Goal: Communication & Community: Connect with others

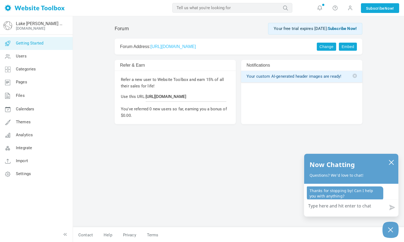
click at [21, 44] on span "Getting Started" at bounding box center [29, 43] width 27 height 5
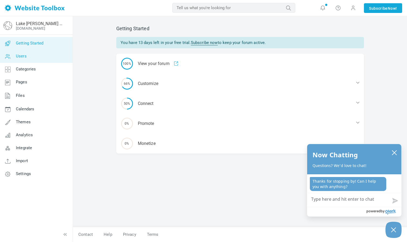
click at [18, 62] on link "Users" at bounding box center [36, 56] width 73 height 13
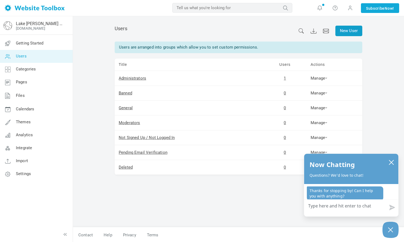
click at [346, 29] on link "New User" at bounding box center [349, 31] width 27 height 11
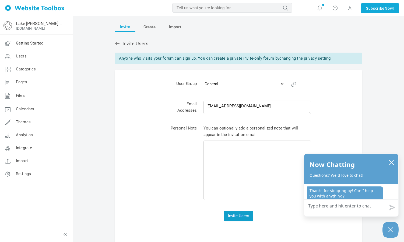
type textarea "treasurer@iaff4117.org"
click at [241, 212] on button "Invite Users" at bounding box center [238, 215] width 29 height 11
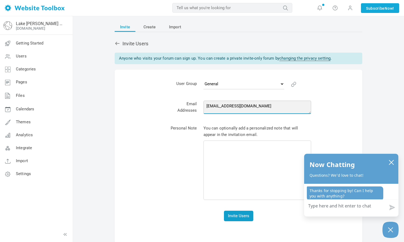
type textarea "president@iaff4117.org"
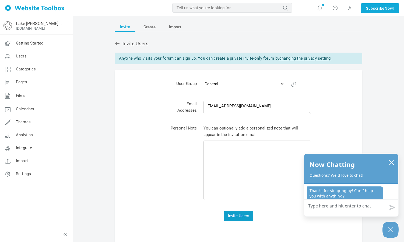
click at [236, 211] on button "Invite Users" at bounding box center [238, 215] width 29 height 11
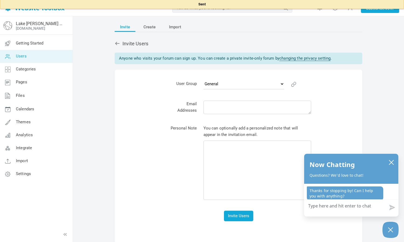
click at [24, 57] on span "Users" at bounding box center [21, 56] width 11 height 5
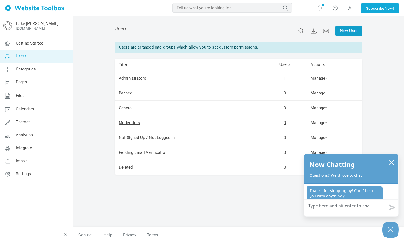
click at [351, 28] on link "New User" at bounding box center [349, 31] width 27 height 11
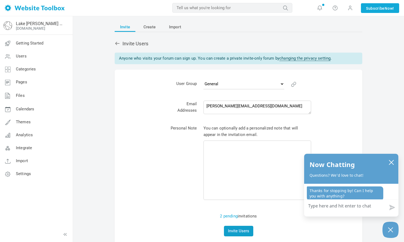
type textarea "braden@bradenframe.com"
click at [237, 225] on button "Invite Users" at bounding box center [238, 230] width 29 height 11
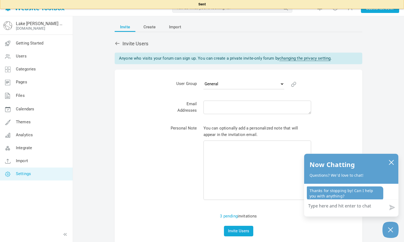
click at [19, 170] on link "Settings" at bounding box center [36, 173] width 73 height 13
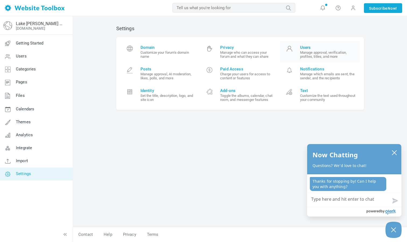
click at [321, 53] on small "Manage approval, verification, profiles, titles, and more" at bounding box center [328, 54] width 56 height 8
